Goal: Task Accomplishment & Management: Manage account settings

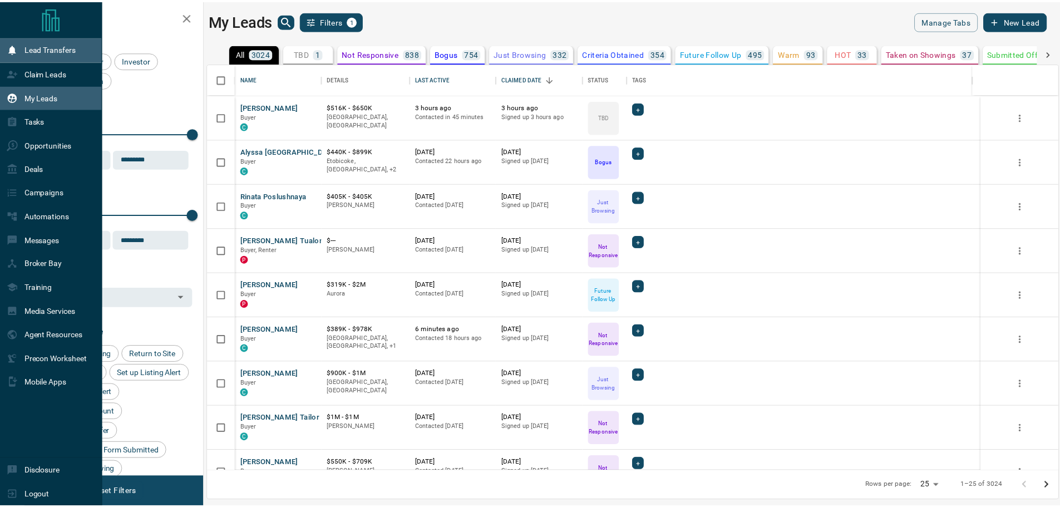
scroll to position [399, 849]
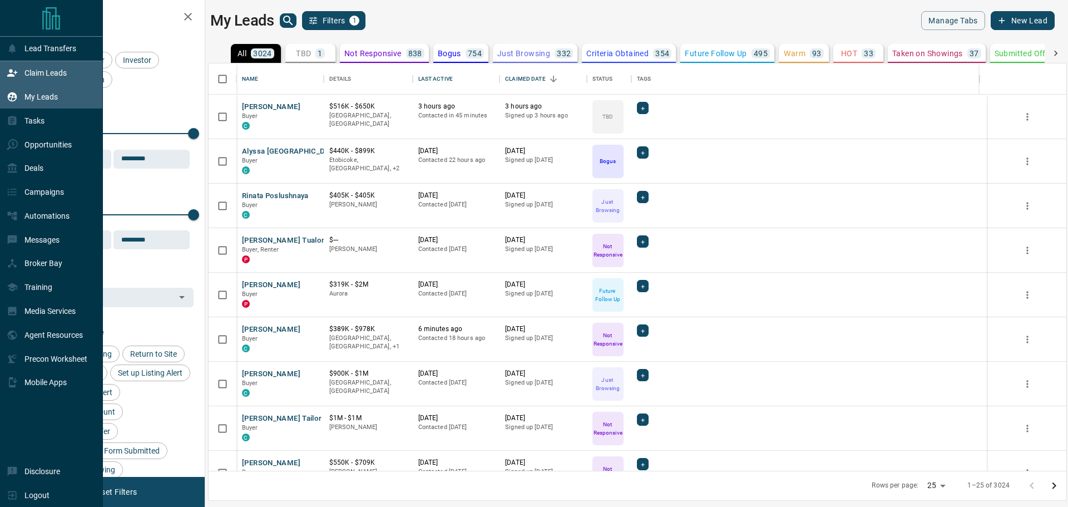
click at [12, 65] on div "Claim Leads" at bounding box center [37, 73] width 60 height 18
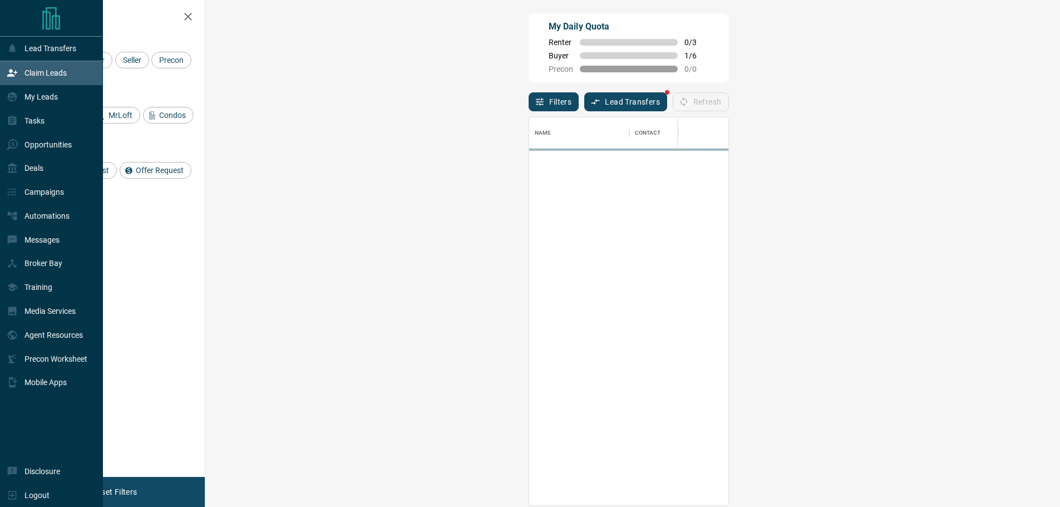
scroll to position [379, 822]
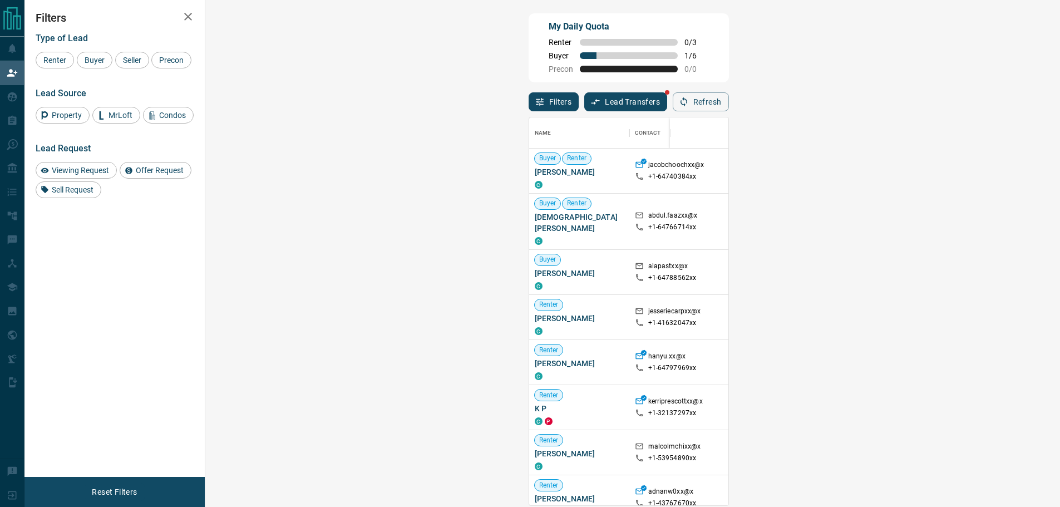
click at [958, 222] on span "Viewing Request ( 1 )" at bounding box center [988, 221] width 61 height 11
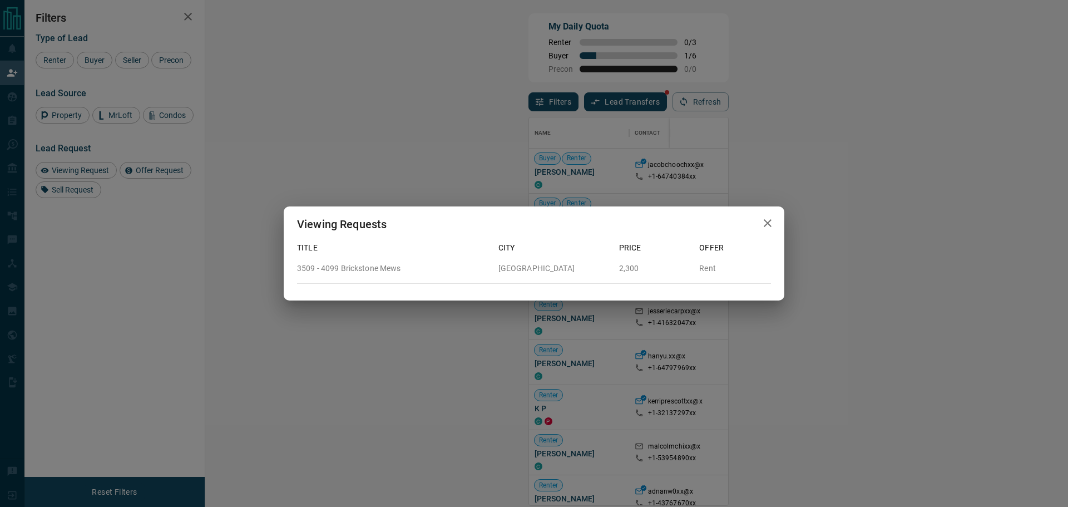
click at [781, 227] on div "Viewing Requests" at bounding box center [534, 224] width 501 height 36
click at [770, 227] on icon "button" at bounding box center [767, 222] width 13 height 13
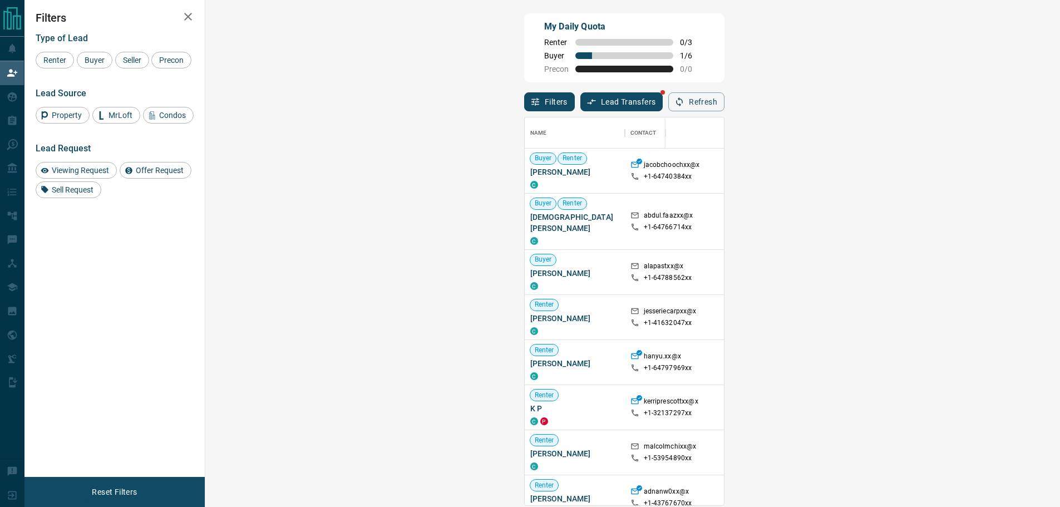
scroll to position [9, 9]
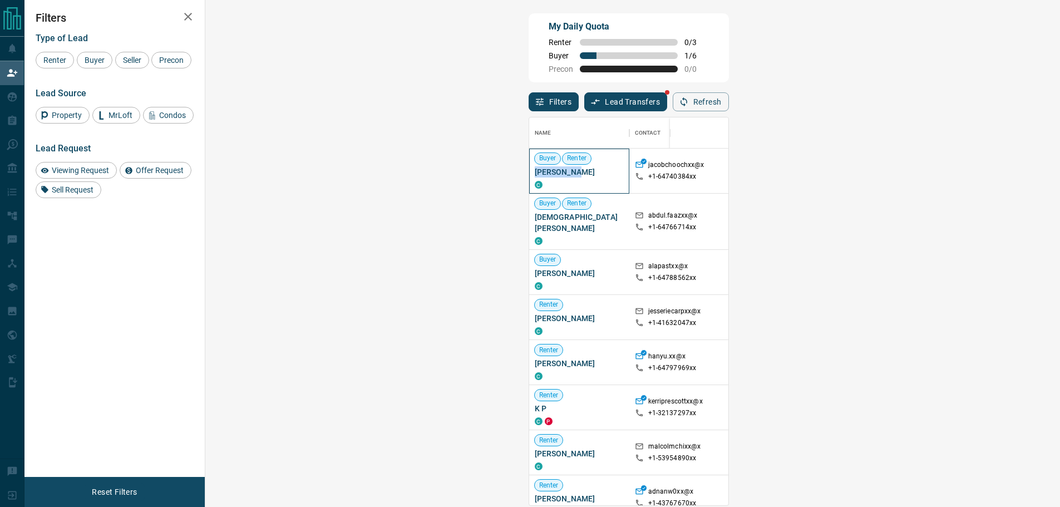
drag, startPoint x: 263, startPoint y: 175, endPoint x: 218, endPoint y: 176, distance: 45.1
click at [529, 176] on div "Buyer Renter [PERSON_NAME]" at bounding box center [579, 171] width 100 height 45
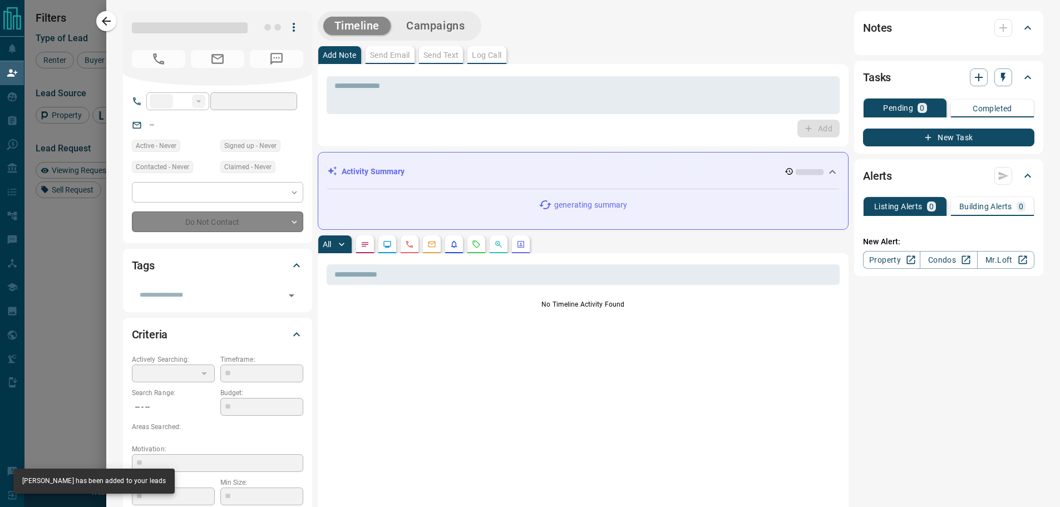
type input "**"
type input "**********"
type input "**"
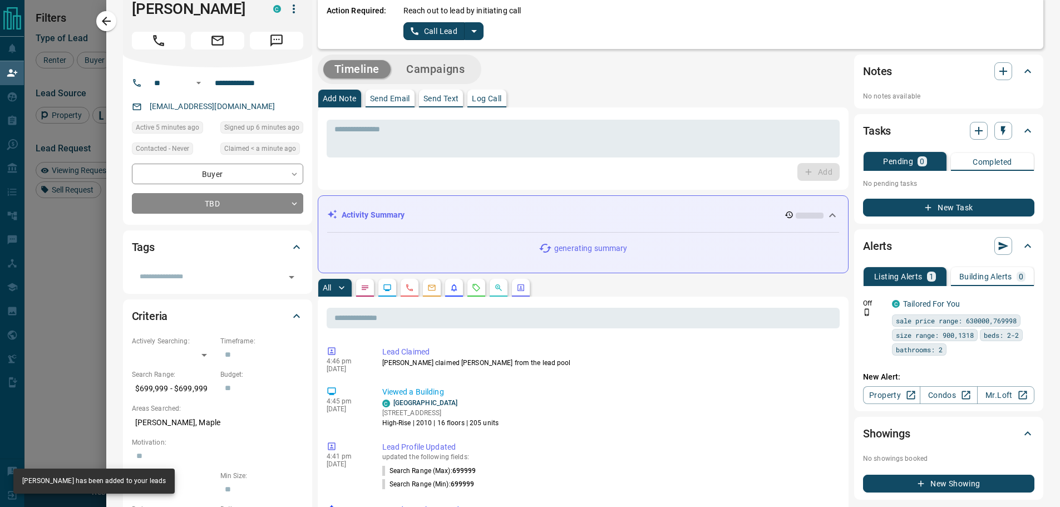
scroll to position [0, 0]
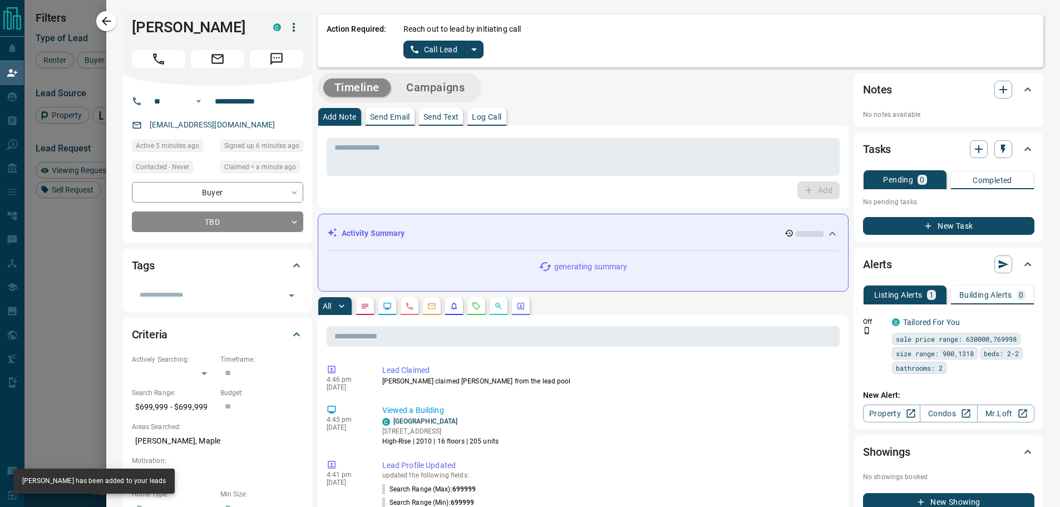
click at [473, 55] on button "split button" at bounding box center [473, 50] width 19 height 18
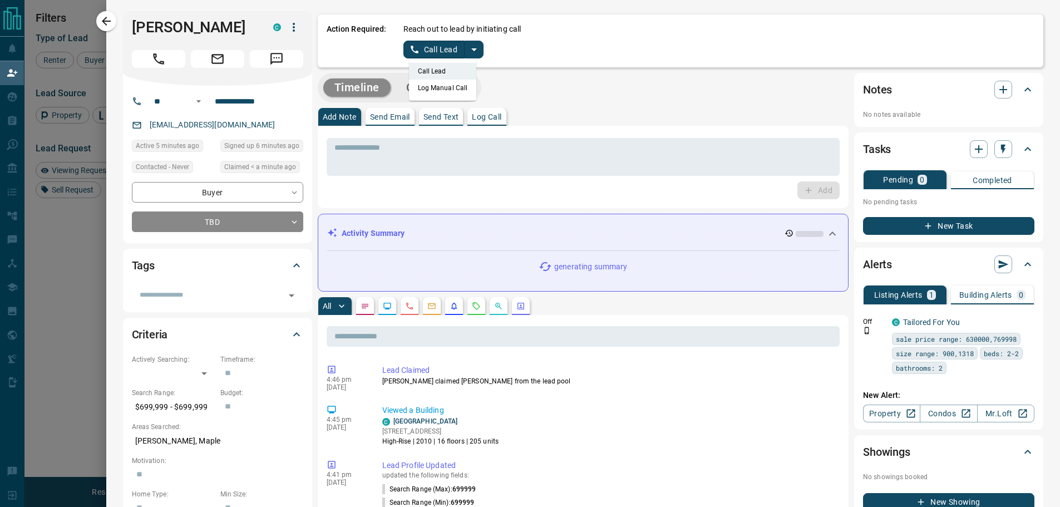
click at [433, 86] on li "Log Manual Call" at bounding box center [443, 88] width 68 height 17
click at [413, 47] on button "Log Manual Call" at bounding box center [439, 50] width 73 height 18
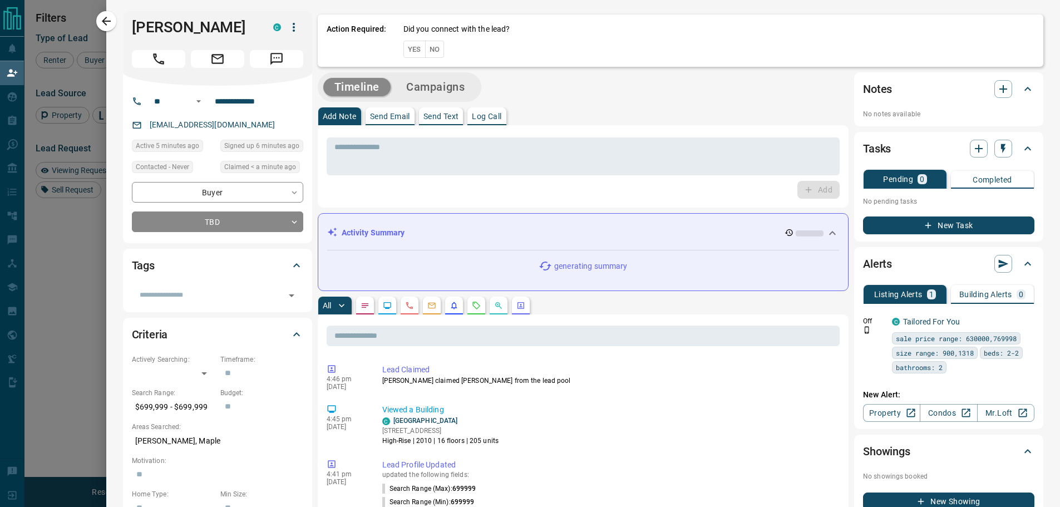
click at [403, 48] on button "Yes" at bounding box center [414, 49] width 22 height 17
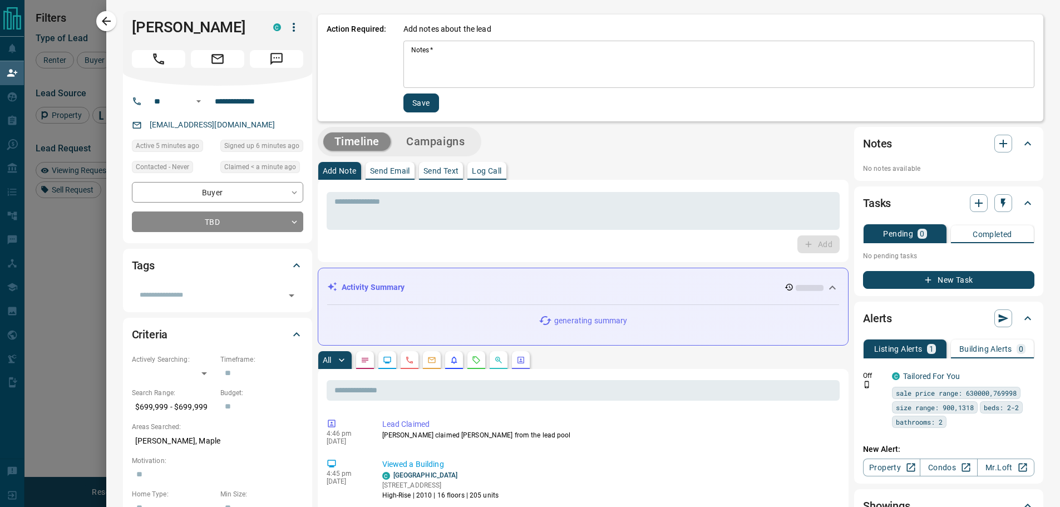
click at [476, 51] on textarea "Notes   *" at bounding box center [718, 65] width 615 height 38
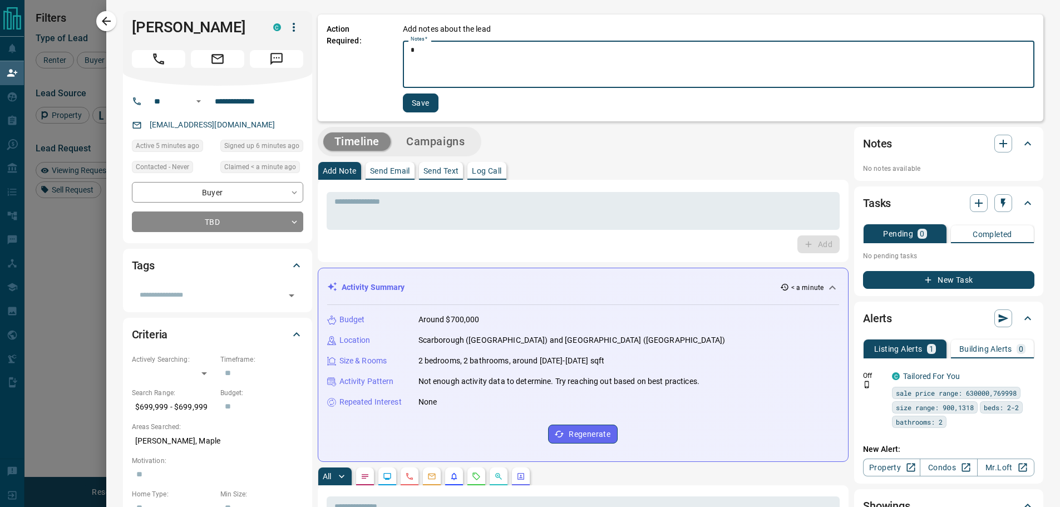
type textarea "*"
click at [418, 103] on button "Save" at bounding box center [421, 102] width 36 height 19
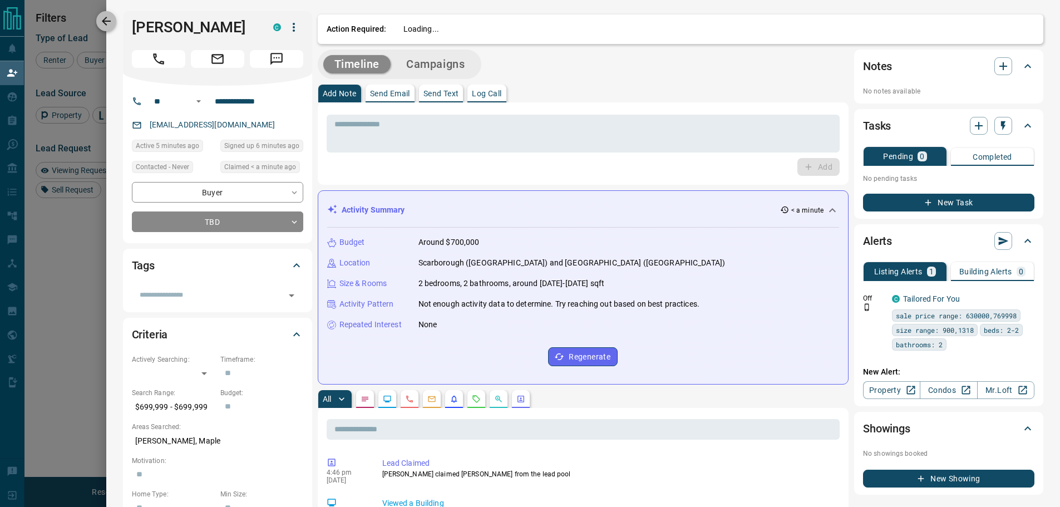
click at [105, 20] on icon "button" at bounding box center [106, 21] width 9 height 9
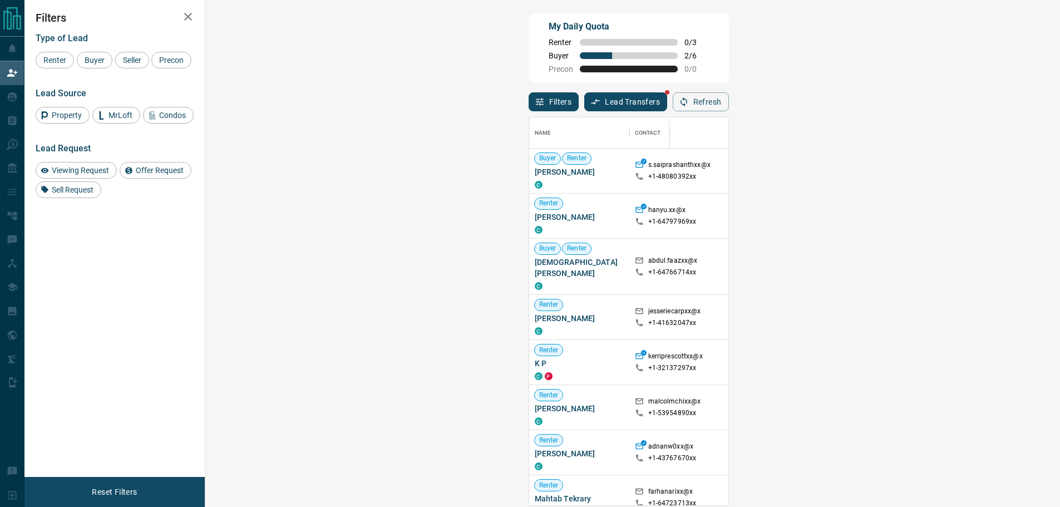
scroll to position [379, 822]
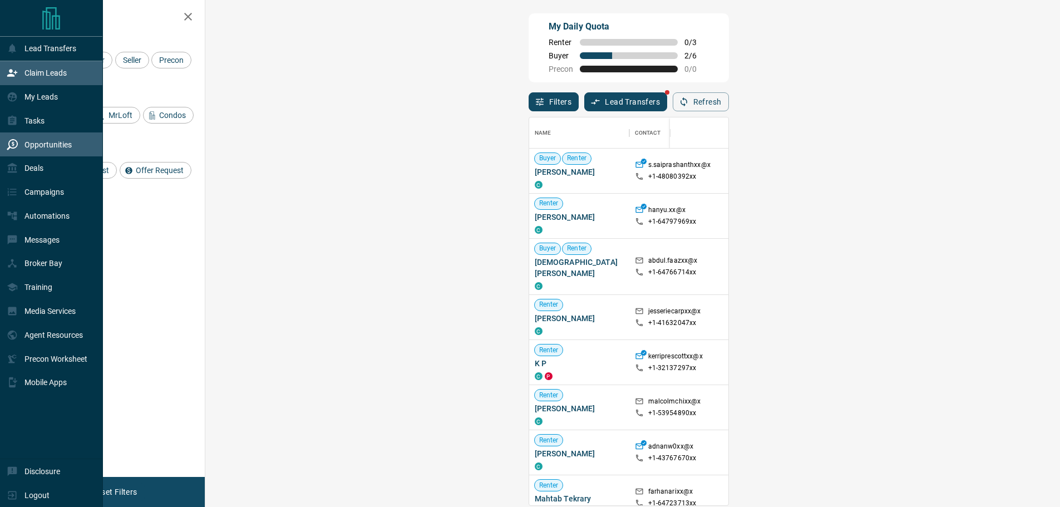
click at [9, 141] on div "Opportunities" at bounding box center [39, 144] width 65 height 18
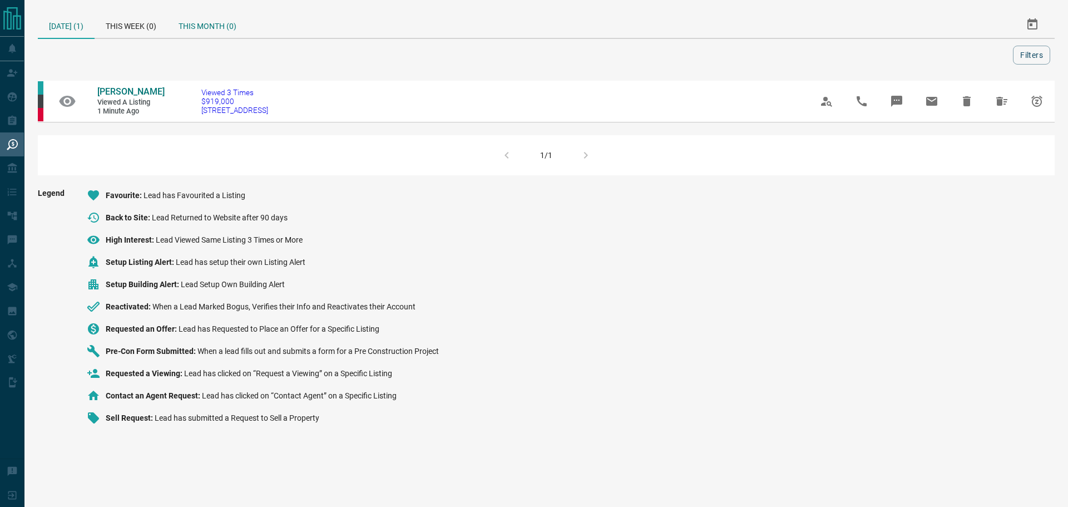
click at [223, 29] on div "This Month (0)" at bounding box center [207, 24] width 80 height 27
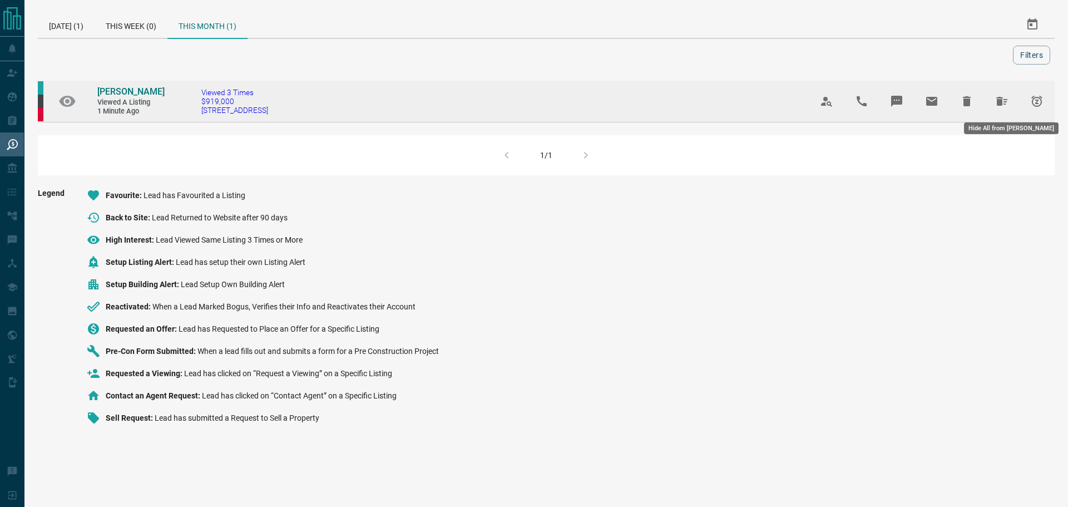
click at [1006, 101] on icon "Hide All from Kim Hayes" at bounding box center [1001, 101] width 13 height 13
click at [1006, 107] on icon "Hide All from Kim Hayes" at bounding box center [1001, 101] width 13 height 13
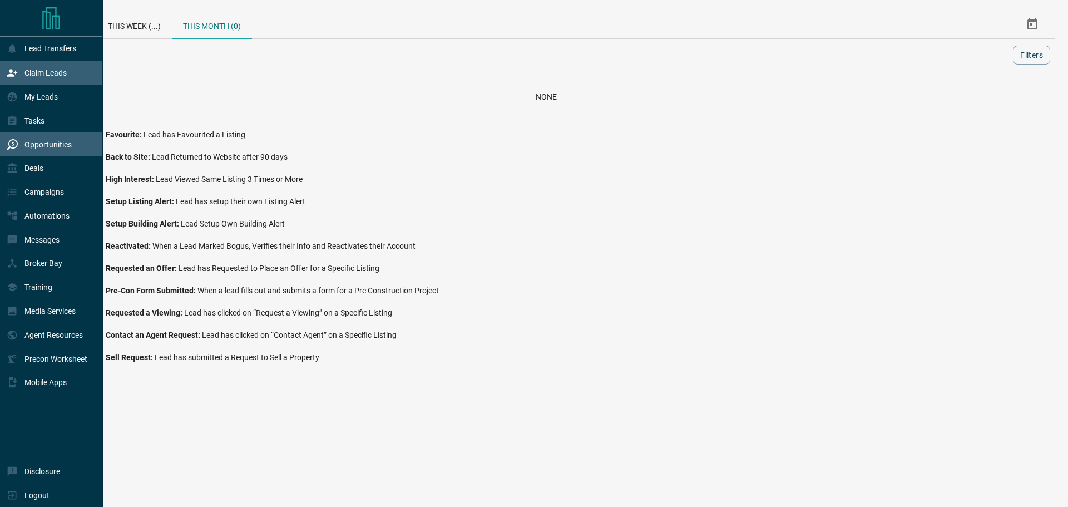
click at [31, 77] on p "Claim Leads" at bounding box center [45, 72] width 42 height 9
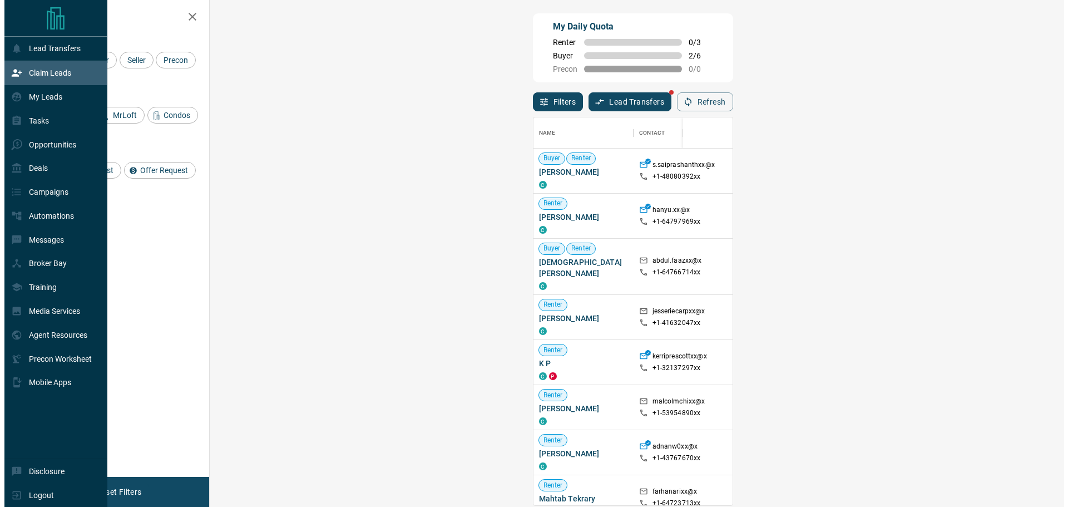
scroll to position [379, 822]
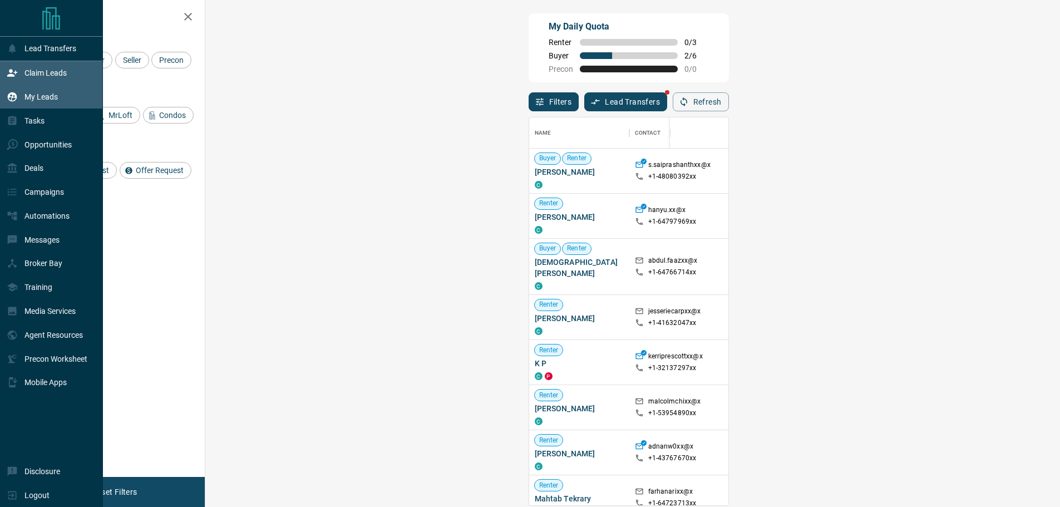
click at [29, 98] on p "My Leads" at bounding box center [40, 96] width 33 height 9
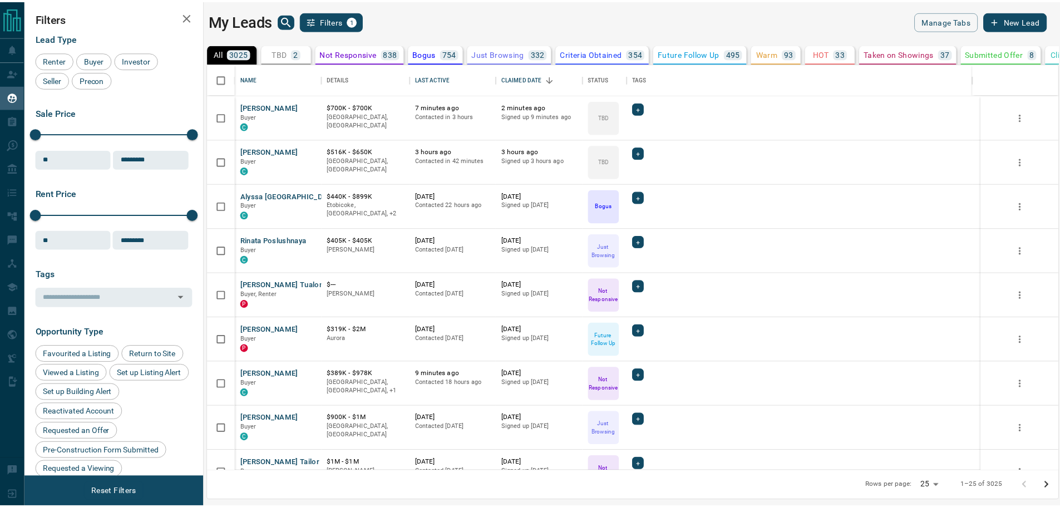
scroll to position [399, 849]
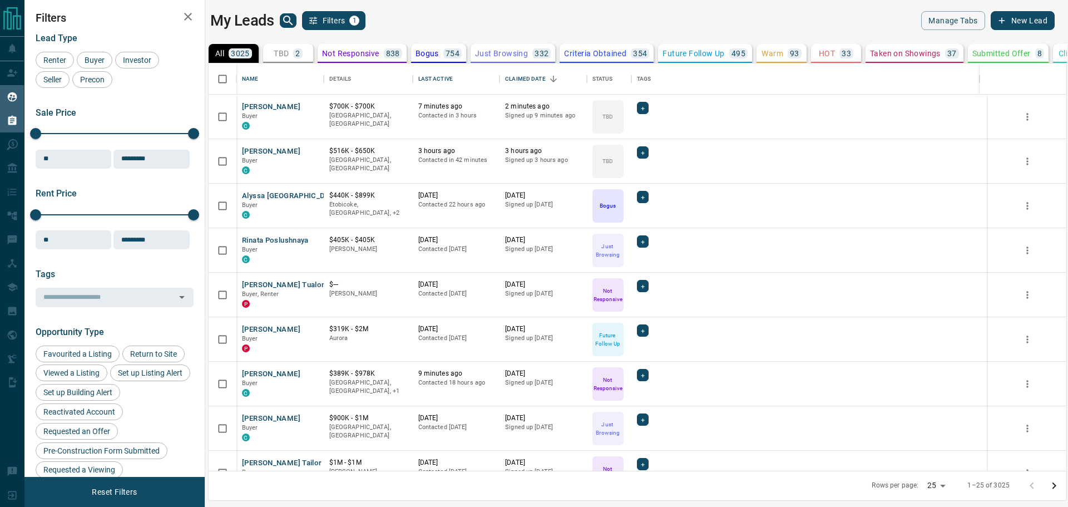
click at [17, 115] on div "Tasks" at bounding box center [26, 120] width 38 height 18
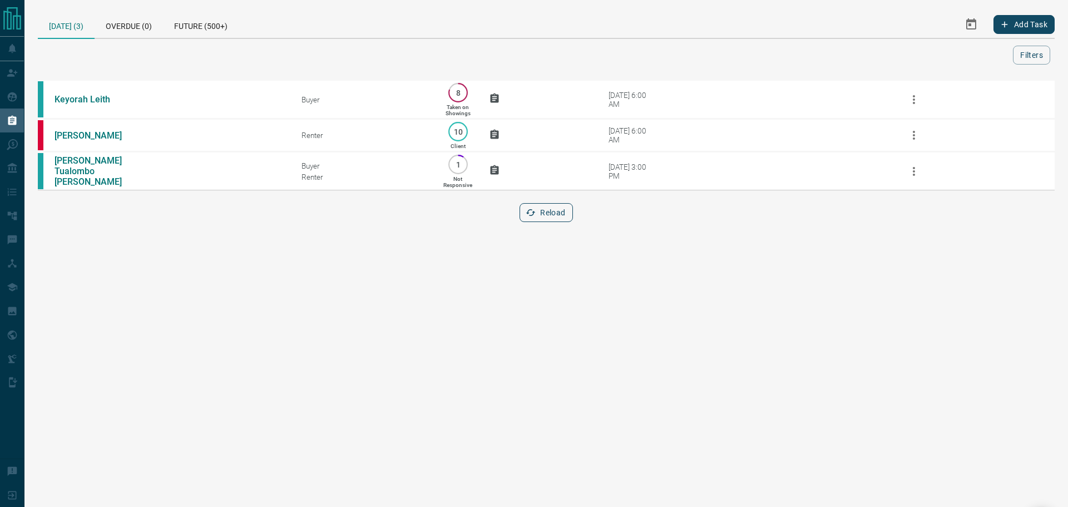
click at [567, 216] on button "Reload" at bounding box center [546, 212] width 53 height 19
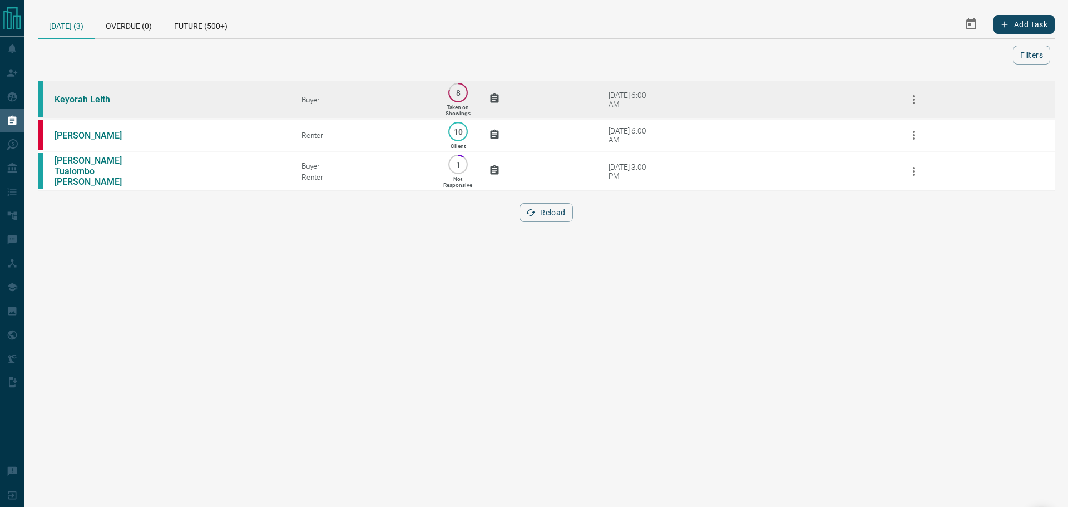
click at [571, 109] on td at bounding box center [523, 99] width 103 height 39
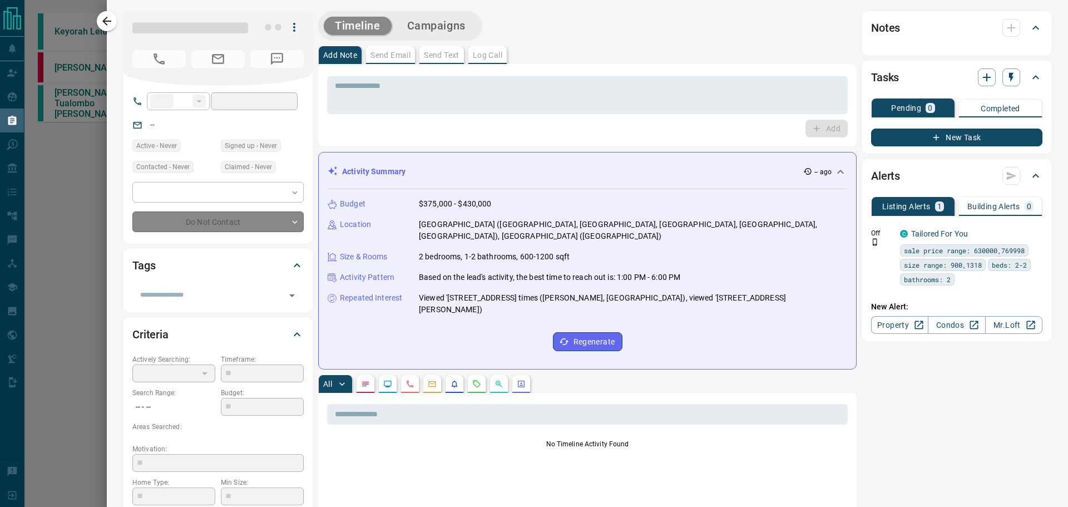
type input "**"
type input "**********"
type input "*"
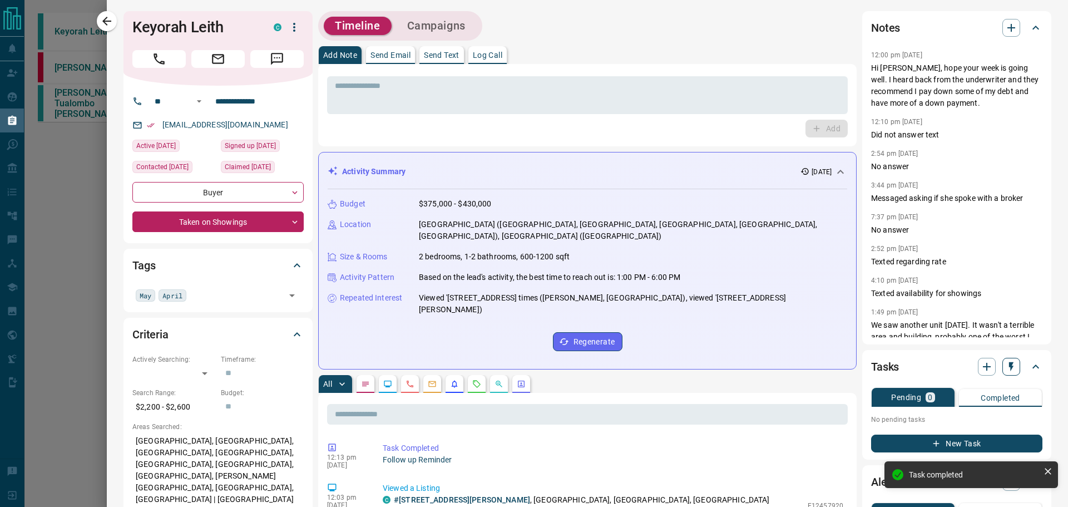
click at [1006, 372] on icon "button" at bounding box center [1011, 366] width 11 height 11
click at [989, 386] on li "1 Day Follow-Up" at bounding box center [975, 388] width 76 height 17
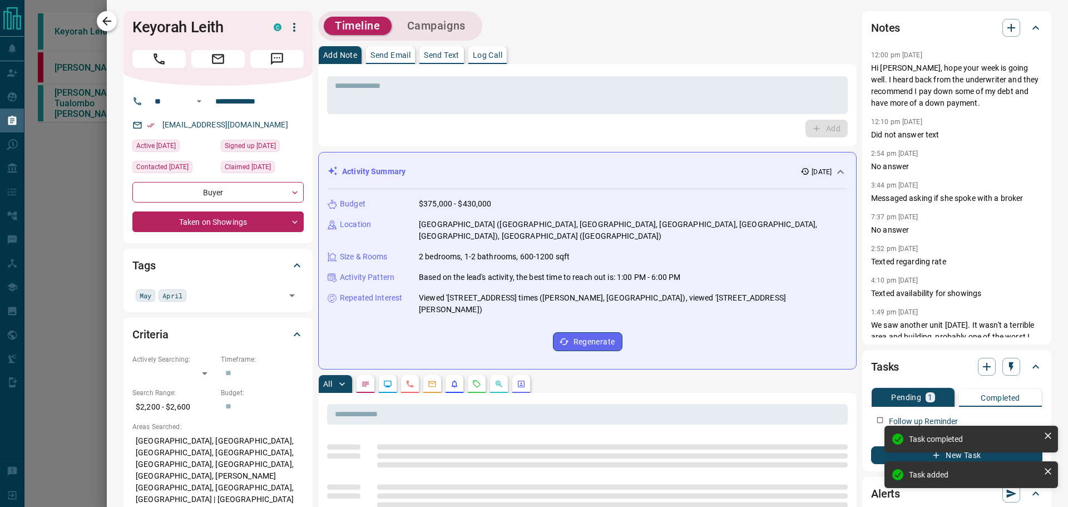
click at [107, 16] on icon "button" at bounding box center [106, 20] width 13 height 13
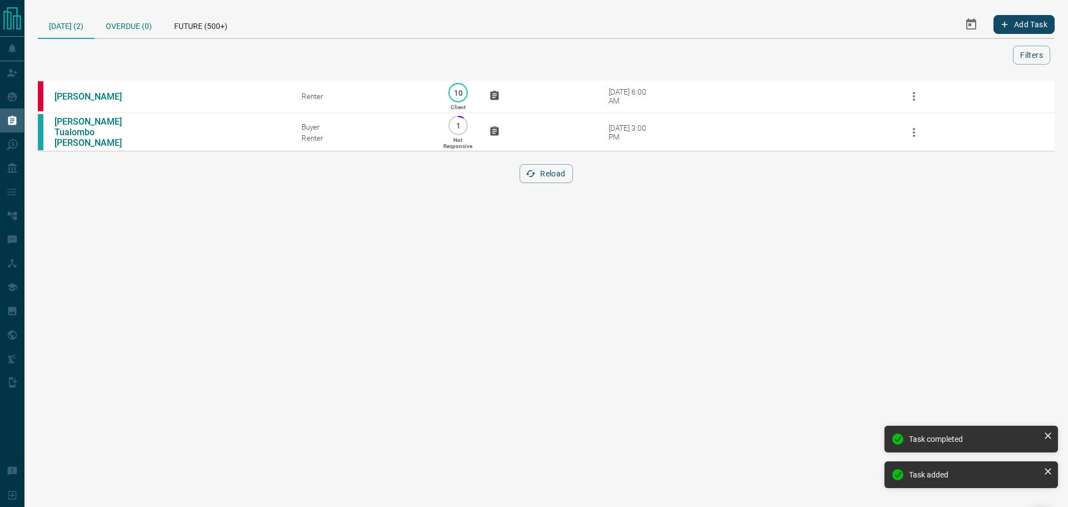
click at [130, 17] on div "Overdue (0)" at bounding box center [129, 24] width 68 height 27
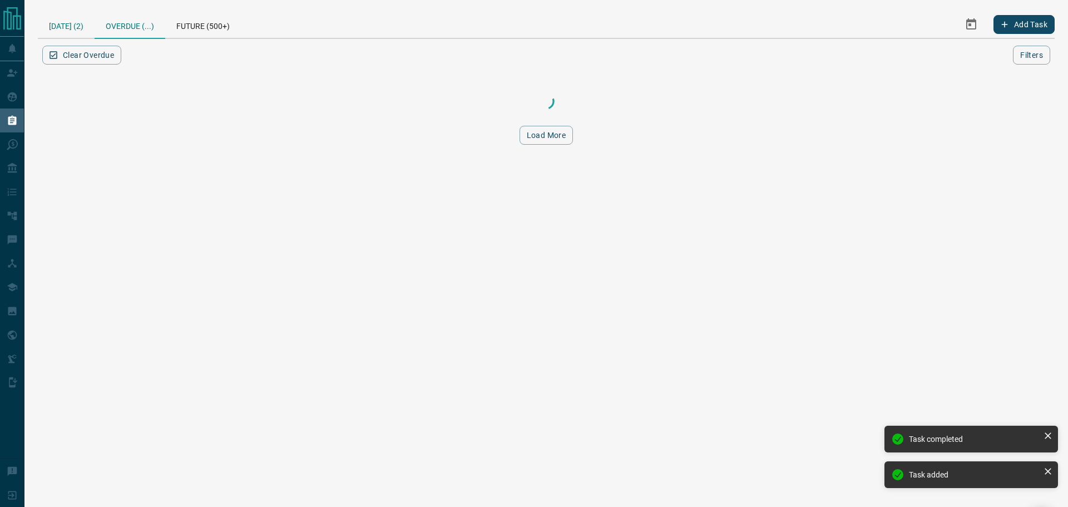
click at [81, 23] on div "[DATE] (2)" at bounding box center [66, 24] width 57 height 27
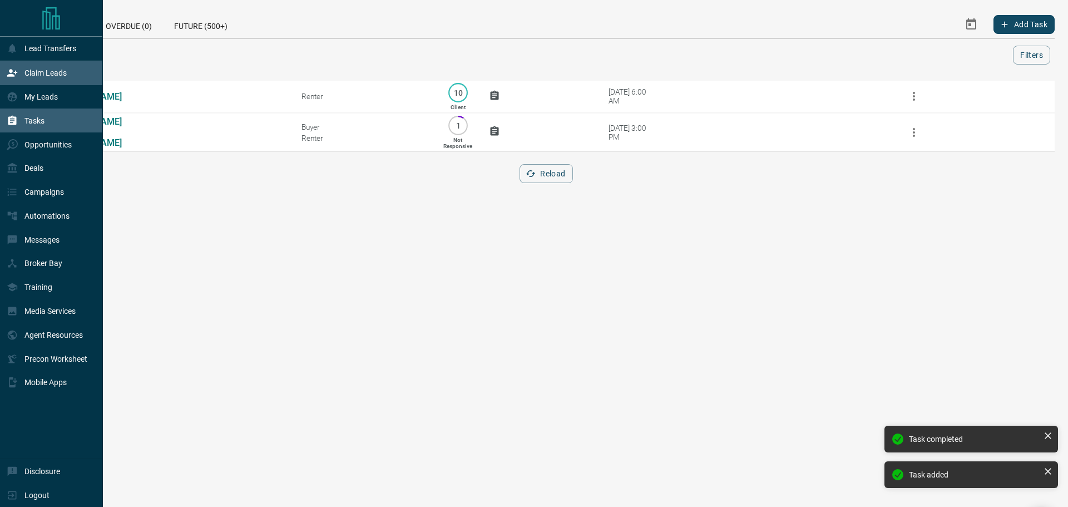
click at [1, 73] on div "Claim Leads" at bounding box center [51, 73] width 103 height 24
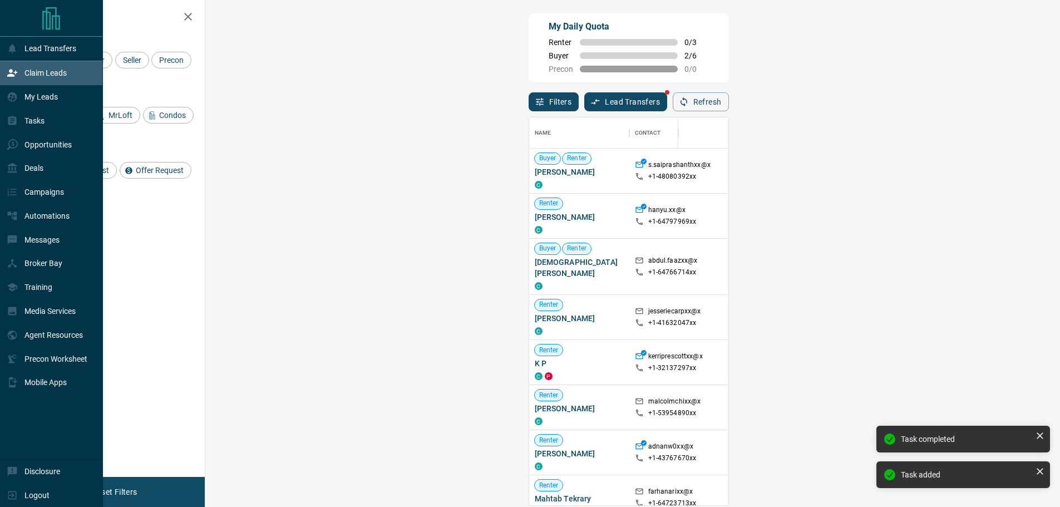
scroll to position [379, 822]
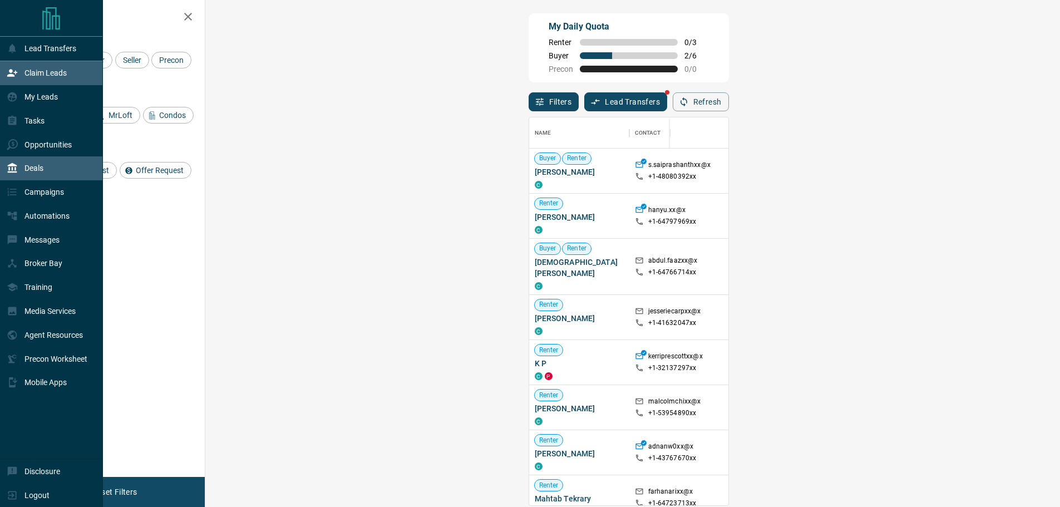
click at [55, 175] on div "Deals" at bounding box center [51, 168] width 103 height 24
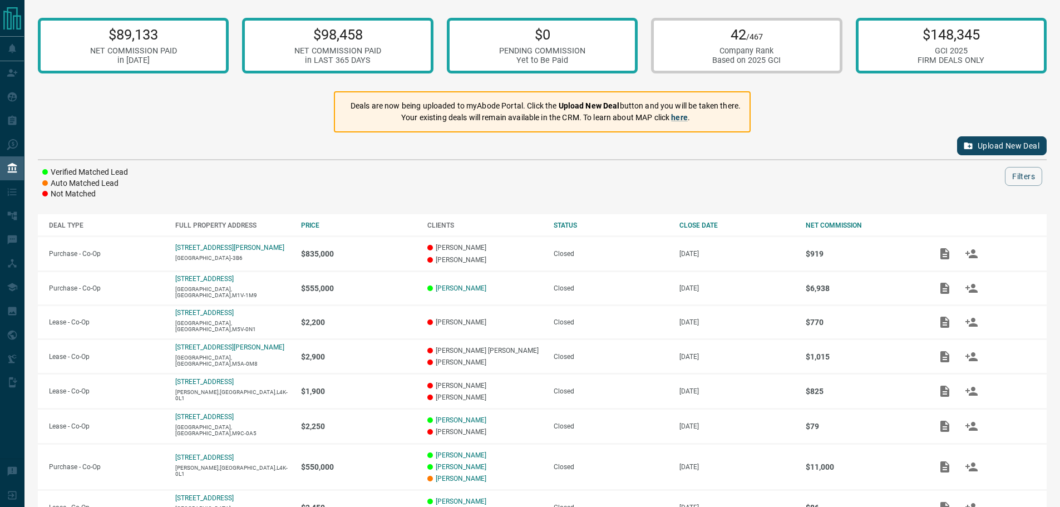
click at [1004, 156] on div "Upload New Deal" at bounding box center [542, 145] width 1009 height 27
click at [1002, 150] on button "Upload New Deal" at bounding box center [1002, 145] width 90 height 19
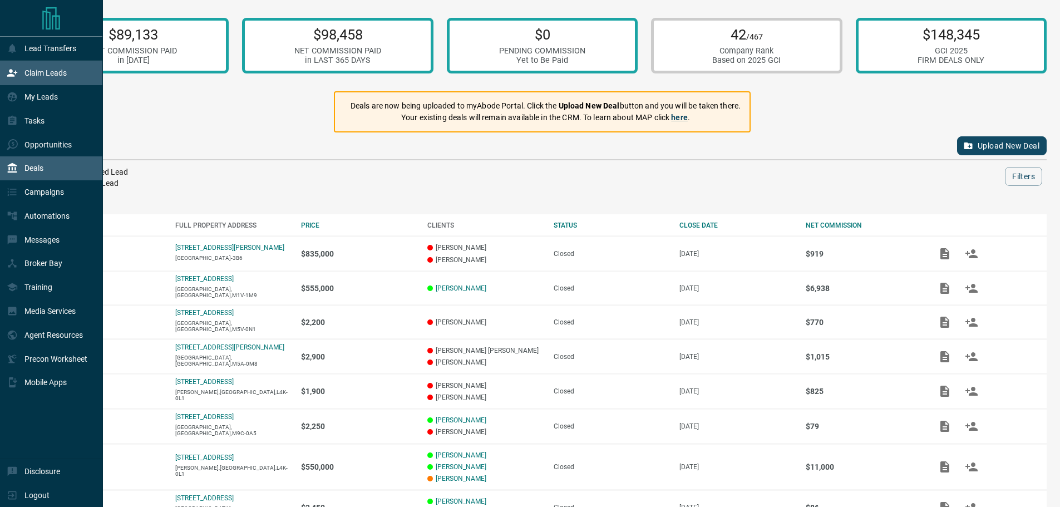
click at [4, 81] on div "Claim Leads" at bounding box center [51, 73] width 103 height 24
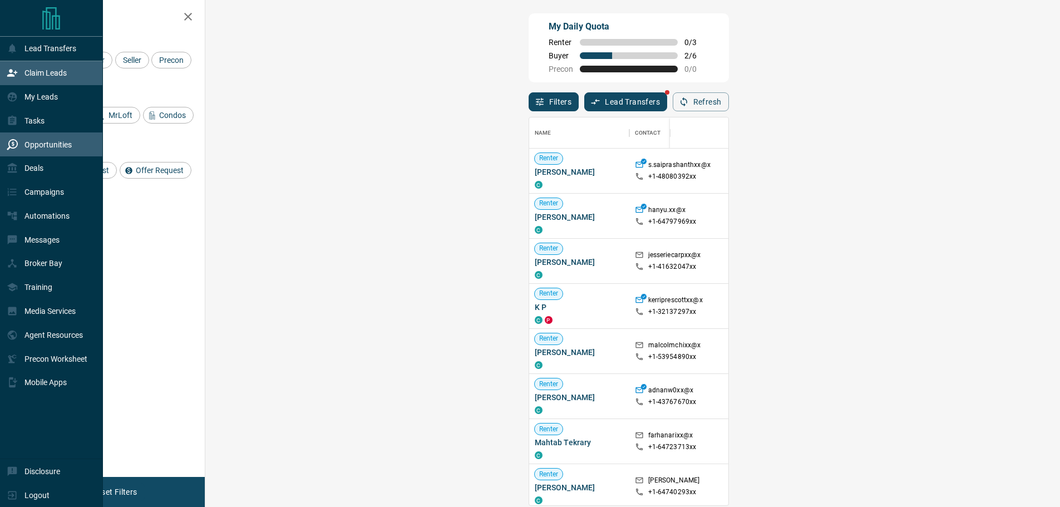
scroll to position [379, 822]
click at [47, 126] on div "Tasks" at bounding box center [51, 120] width 103 height 24
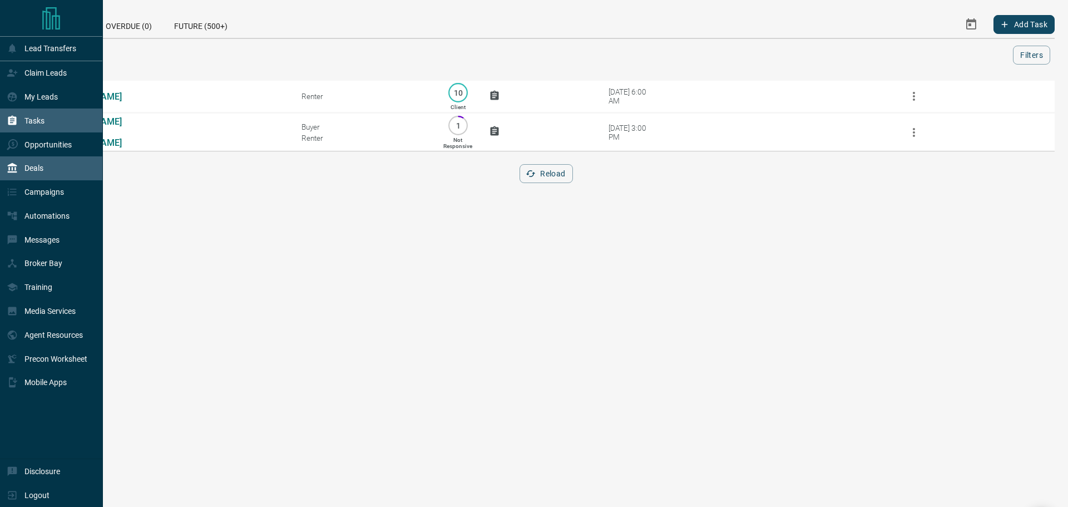
click at [47, 169] on div "Deals" at bounding box center [51, 168] width 103 height 24
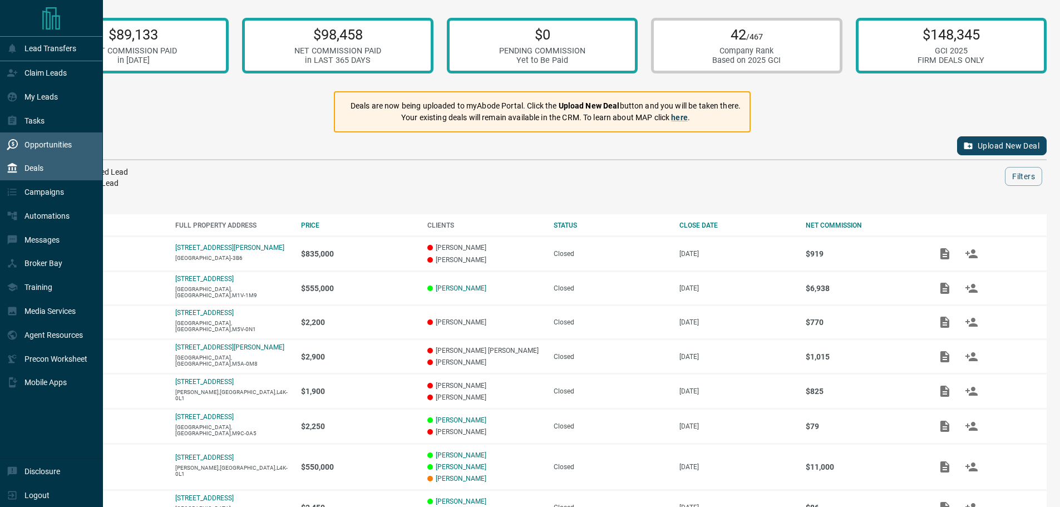
click at [19, 150] on div "Opportunities" at bounding box center [39, 144] width 65 height 18
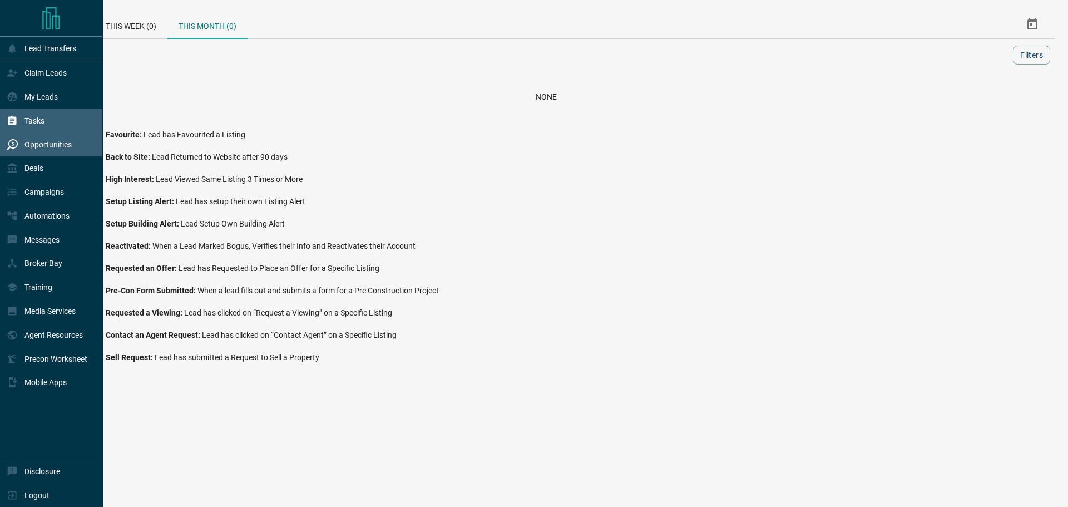
click at [31, 132] on div "Tasks" at bounding box center [51, 120] width 103 height 24
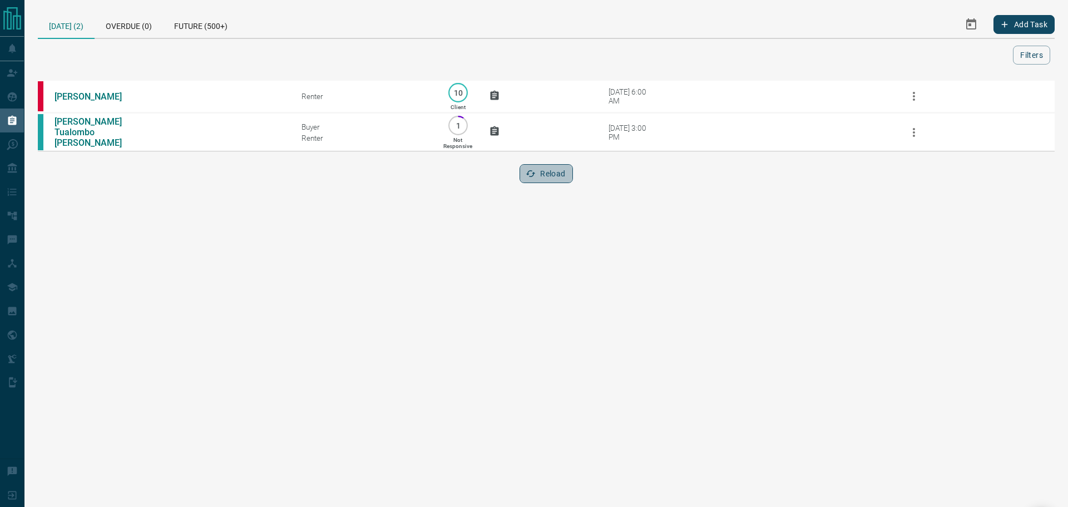
click at [548, 178] on button "Reload" at bounding box center [546, 173] width 53 height 19
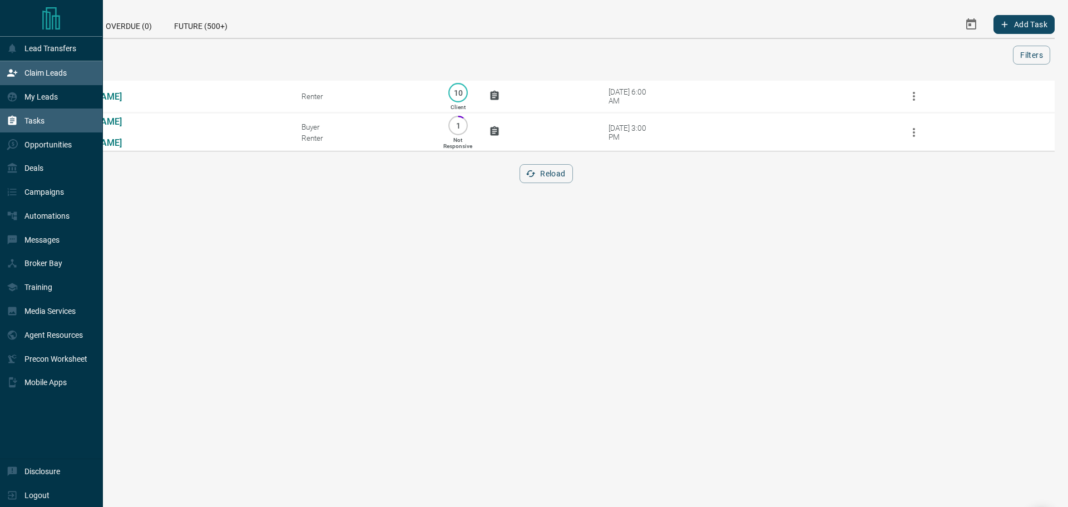
click at [15, 70] on icon at bounding box center [12, 72] width 11 height 11
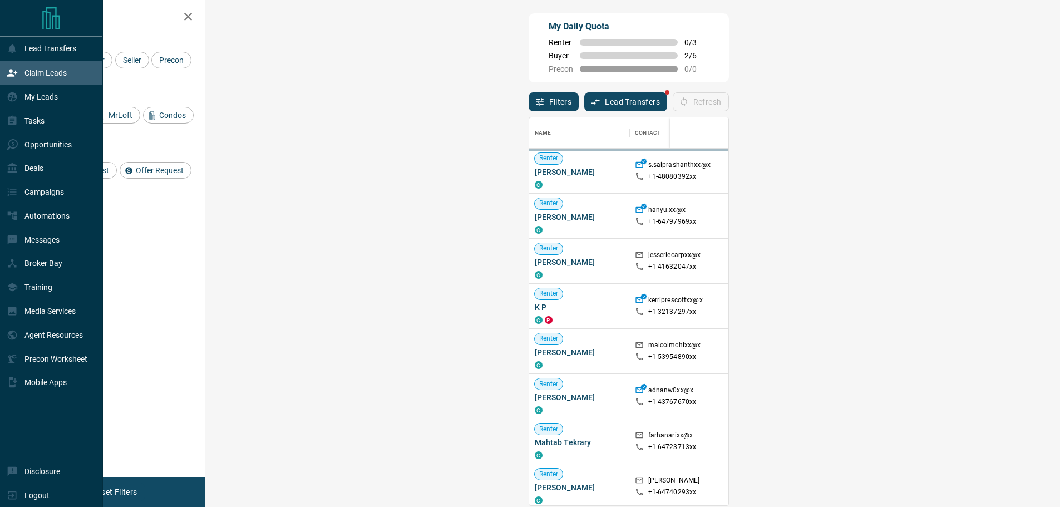
scroll to position [379, 822]
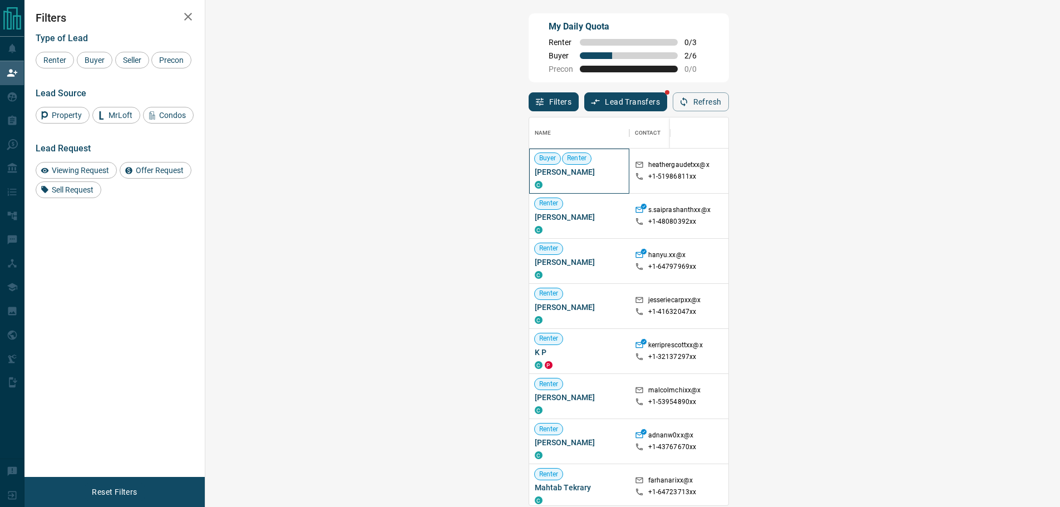
drag, startPoint x: 275, startPoint y: 171, endPoint x: 222, endPoint y: 174, distance: 53.5
click at [529, 174] on div "Buyer Renter [PERSON_NAME] C" at bounding box center [579, 171] width 100 height 45
